Goal: Navigation & Orientation: Find specific page/section

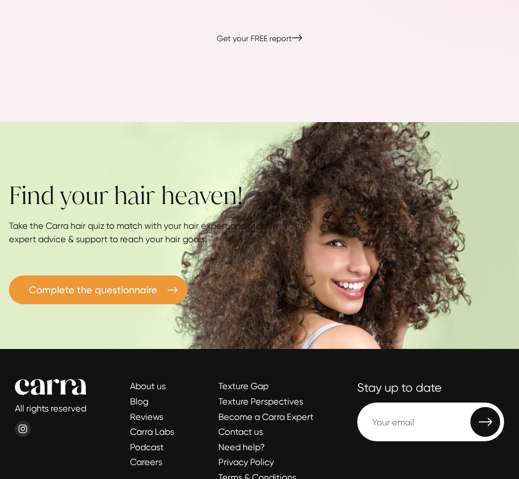
scroll to position [3156, 0]
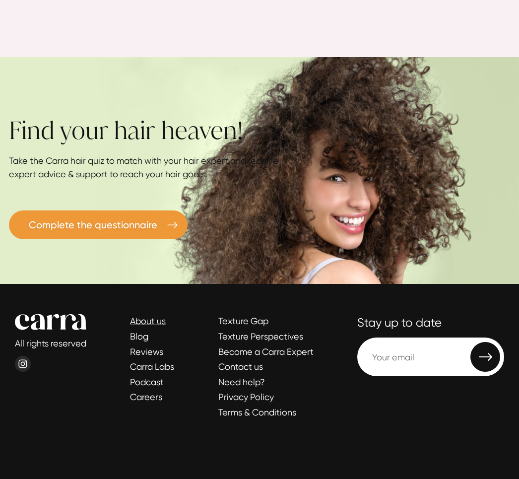
click at [146, 319] on link "About us" at bounding box center [148, 321] width 36 height 10
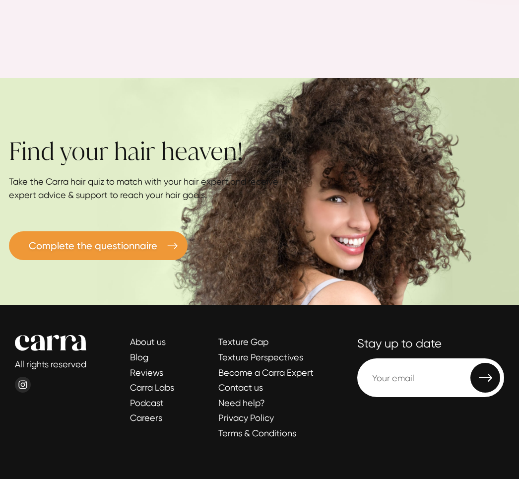
scroll to position [3156, 0]
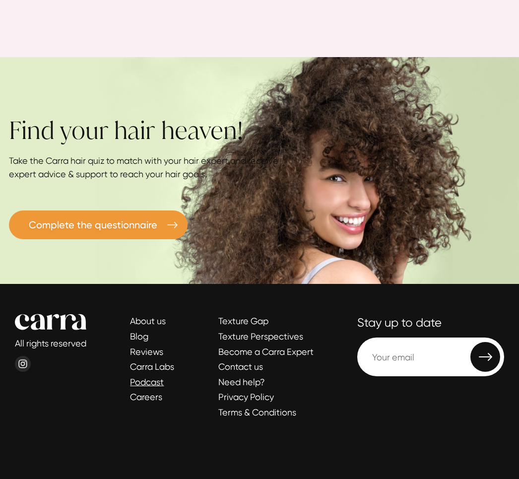
click at [144, 384] on link "Podcast" at bounding box center [147, 382] width 34 height 10
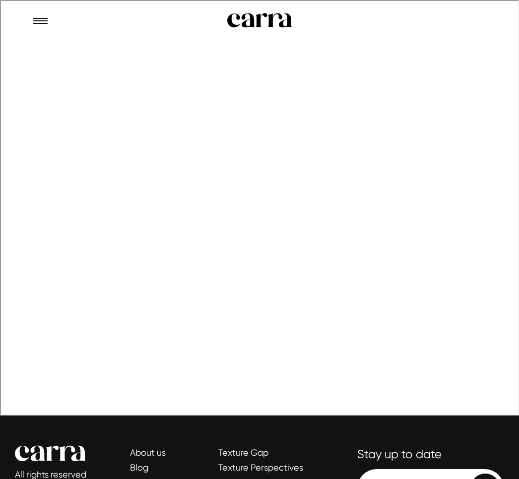
click at [145, 23] on div "Gift cards Blog Reviews Carra Labs Texture Gap Texture Perspectives Podcast Abo…" at bounding box center [130, 21] width 196 height 30
click at [139, 19] on div "Gift cards Blog Reviews Carra Labs Texture Gap Texture Perspectives Podcast Abo…" at bounding box center [130, 21] width 196 height 30
click at [194, 20] on div "Gift cards Blog Reviews Carra Labs Texture Gap Texture Perspectives Podcast Abo…" at bounding box center [130, 21] width 196 height 30
click at [38, 21] on rect "Menu" at bounding box center [40, 20] width 15 height 1
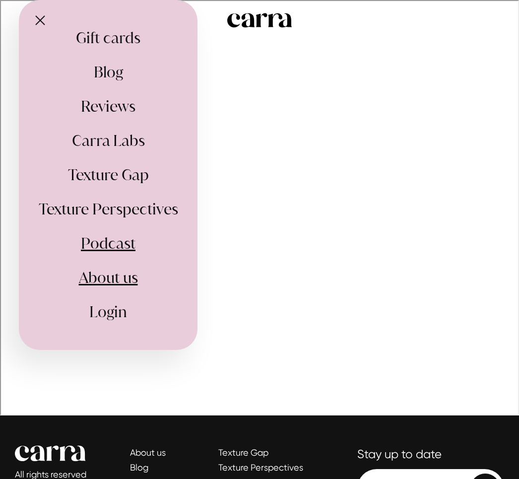
click at [116, 281] on link "About us" at bounding box center [108, 278] width 59 height 20
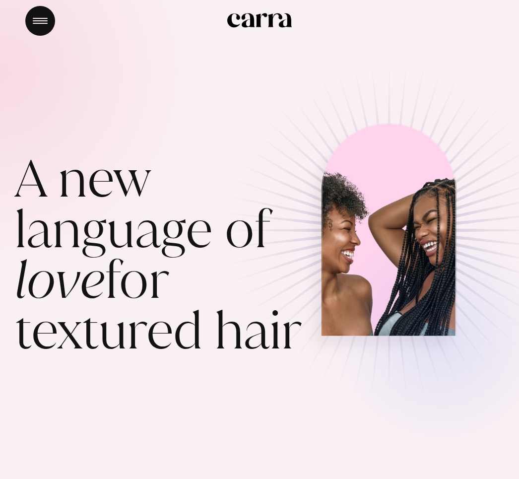
click at [34, 20] on rect "Menu" at bounding box center [40, 20] width 15 height 1
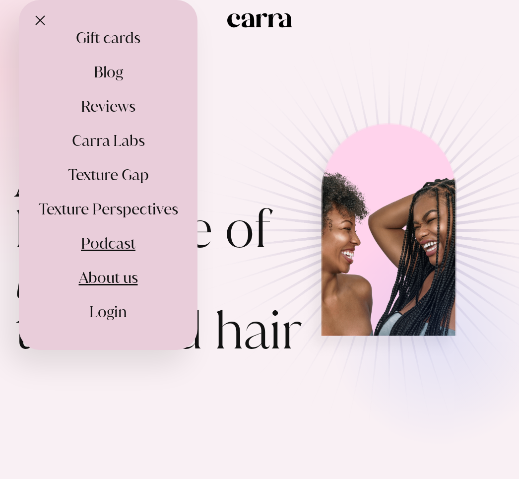
click at [123, 240] on link "Podcast" at bounding box center [108, 243] width 55 height 20
